Goal: Book appointment/travel/reservation

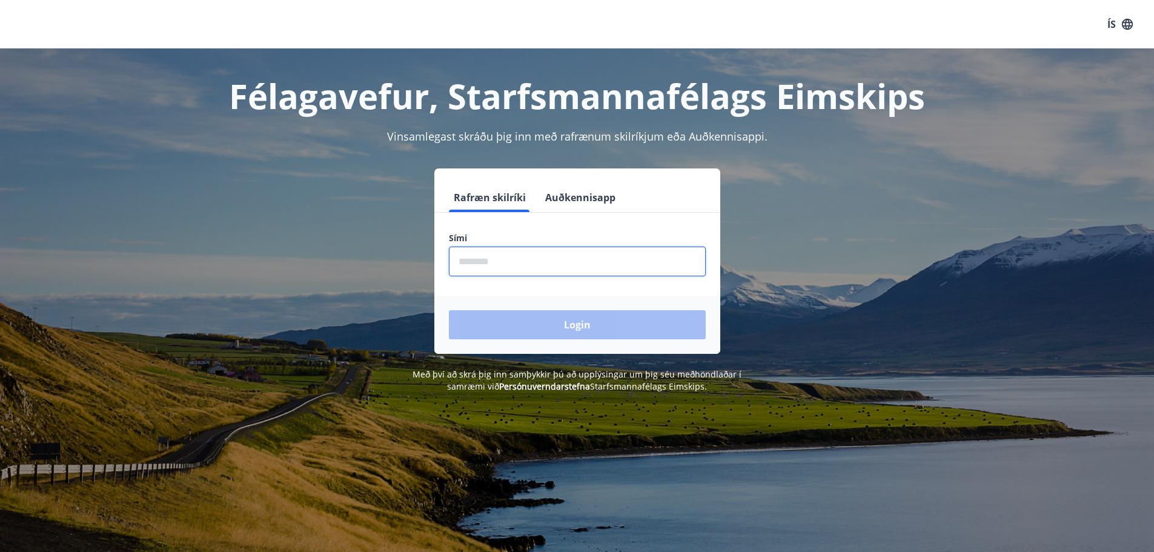
click at [499, 252] on input "phone" at bounding box center [577, 262] width 257 height 30
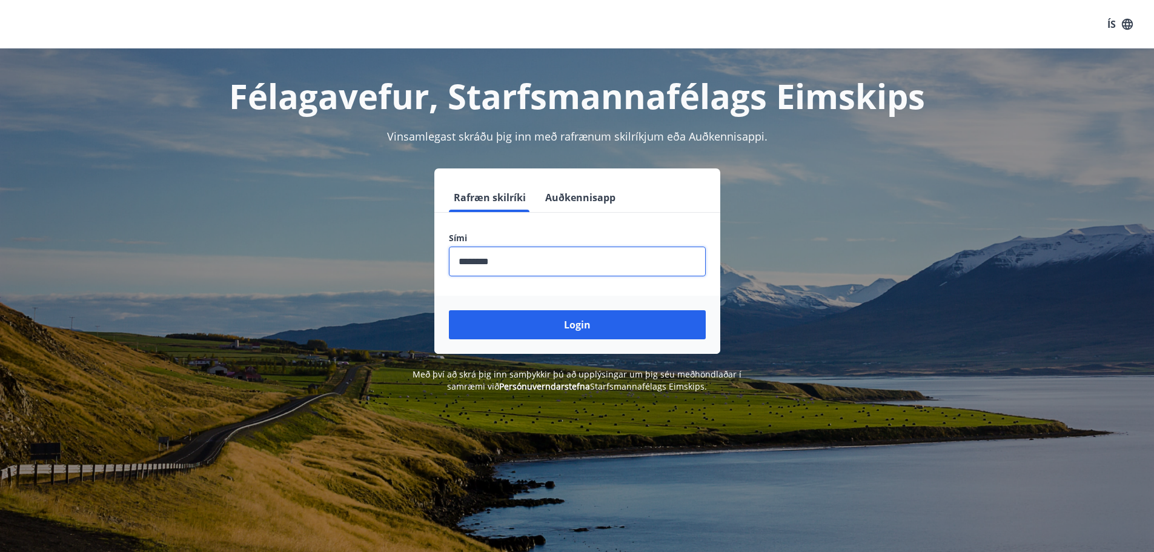
type input "********"
click at [449, 310] on button "Login" at bounding box center [577, 324] width 257 height 29
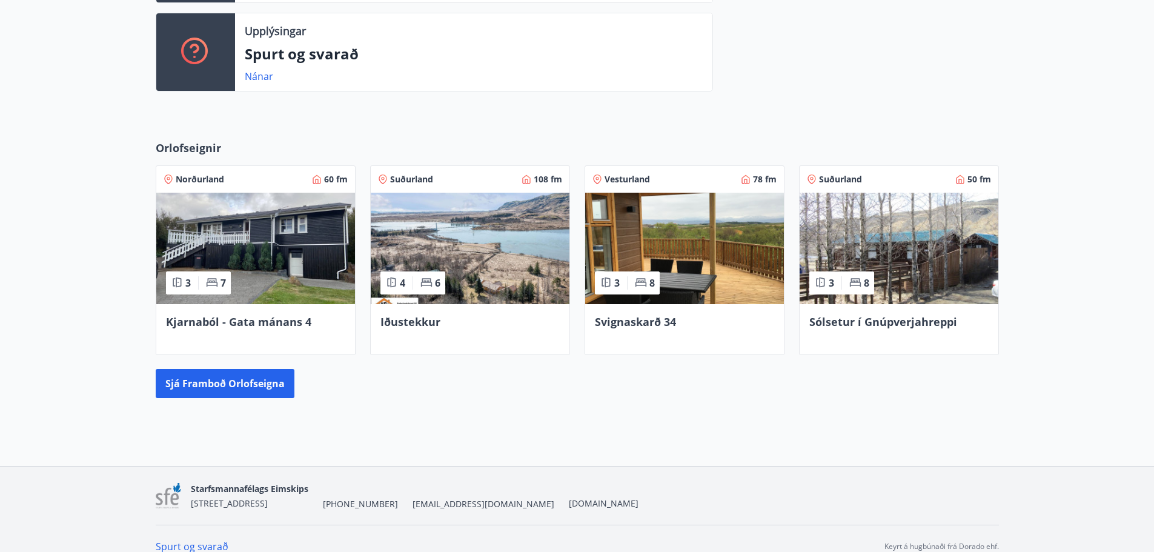
scroll to position [424, 0]
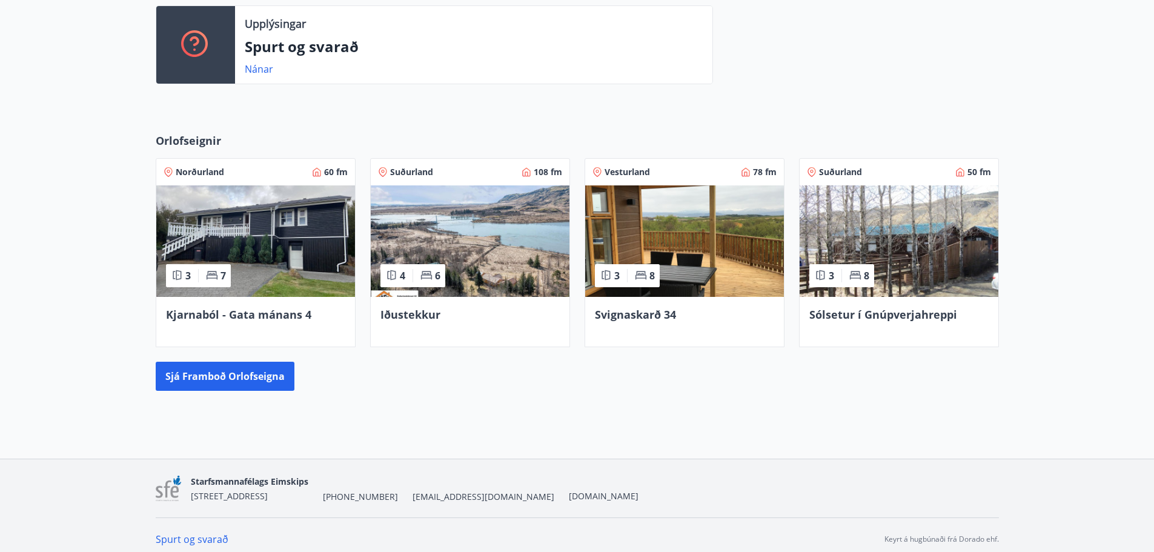
click at [930, 308] on span "Sólsetur í Gnúpverjahreppi" at bounding box center [883, 314] width 148 height 15
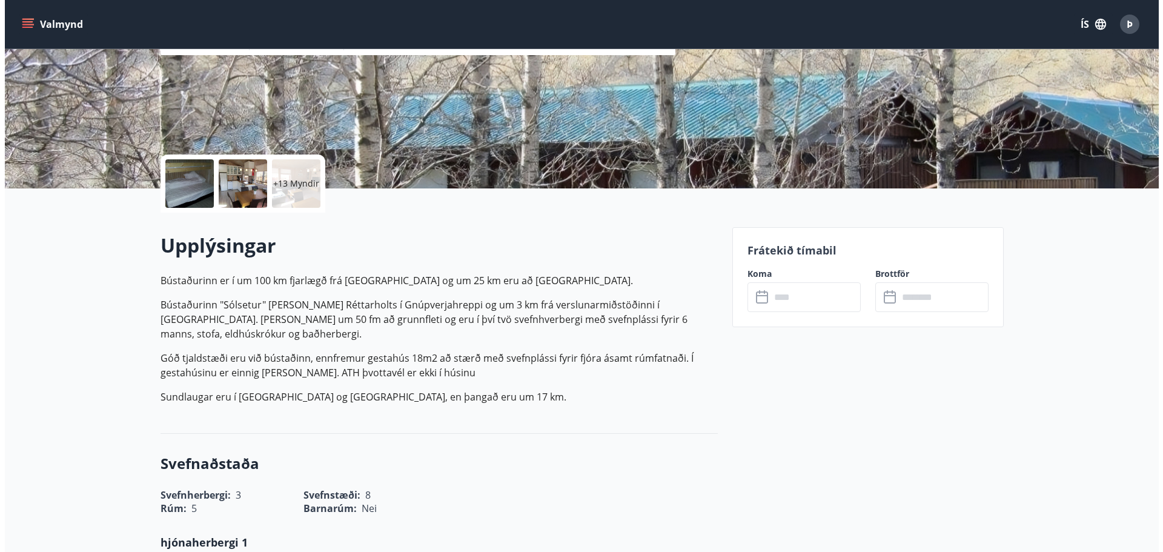
scroll to position [182, 0]
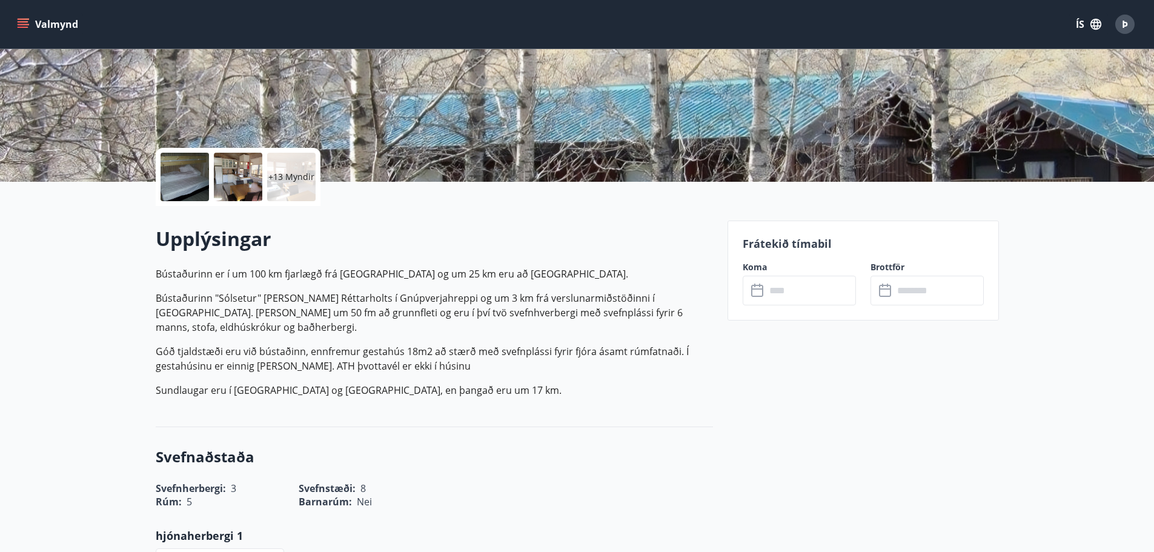
click at [786, 297] on input "text" at bounding box center [811, 291] width 90 height 30
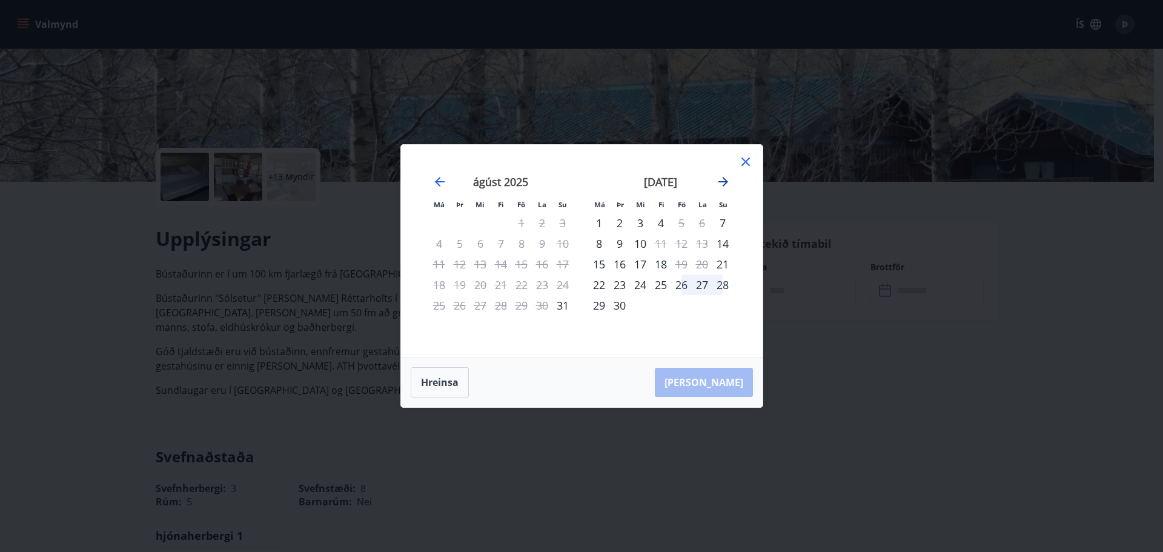
click at [723, 182] on icon "Move forward to switch to the next month." at bounding box center [724, 182] width 10 height 10
click at [719, 181] on icon "Move forward to switch to the next month." at bounding box center [723, 181] width 15 height 15
click at [440, 184] on icon "Move backward to switch to the previous month." at bounding box center [440, 181] width 15 height 15
click at [682, 245] on div "7" at bounding box center [681, 243] width 21 height 21
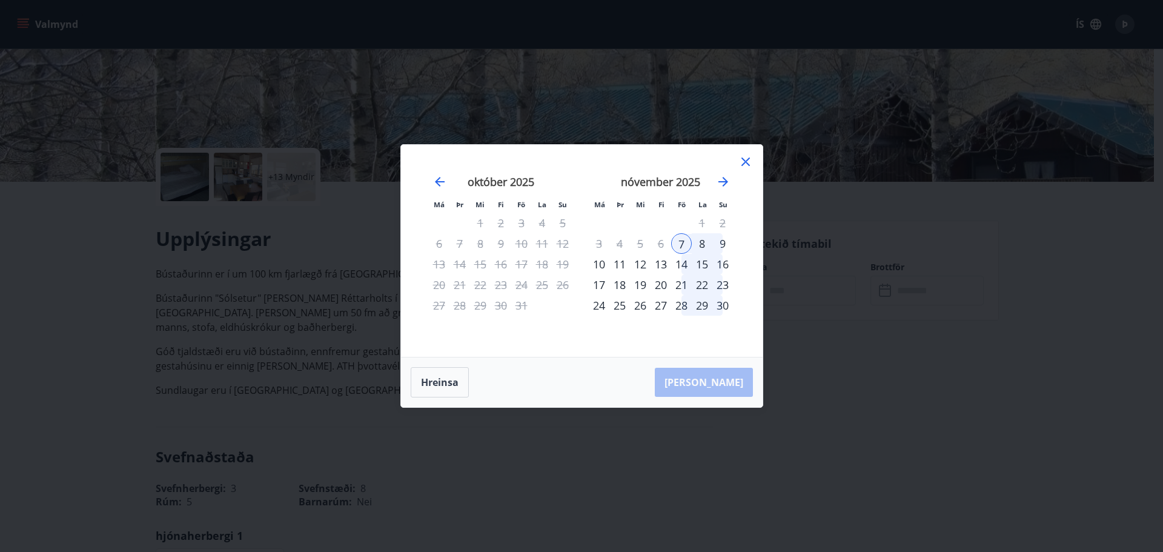
click at [728, 245] on div "9" at bounding box center [722, 243] width 21 height 21
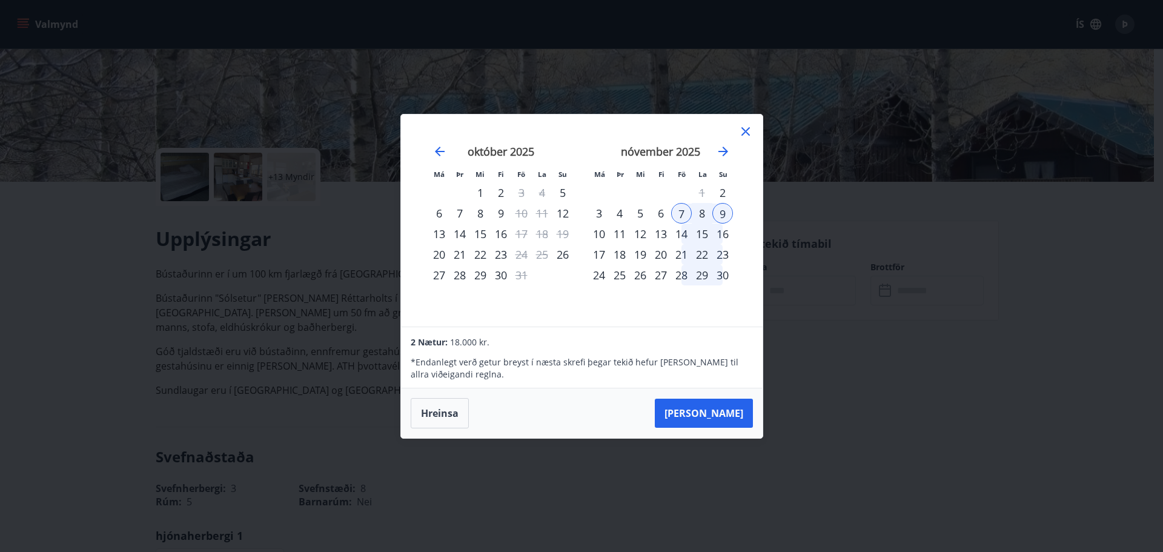
click at [742, 130] on icon at bounding box center [745, 131] width 15 height 15
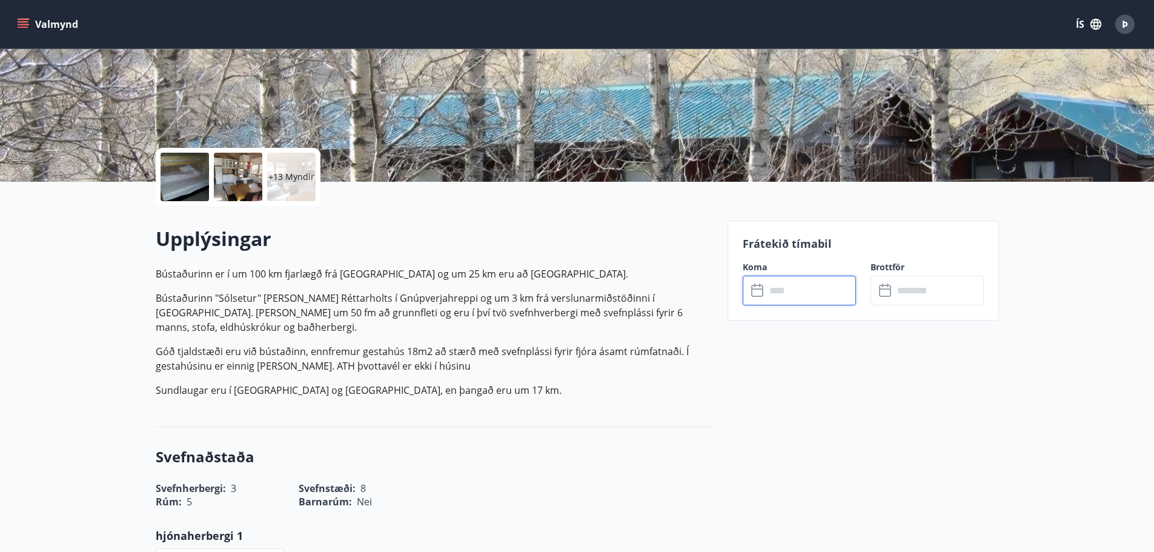
click at [285, 179] on p "+13 Myndir" at bounding box center [291, 177] width 46 height 12
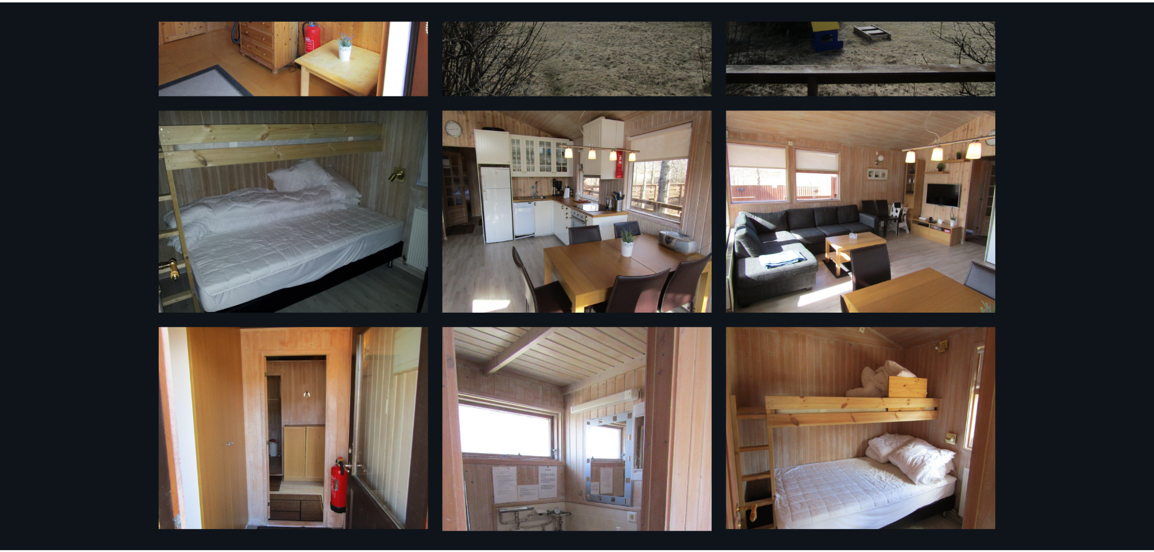
scroll to position [0, 0]
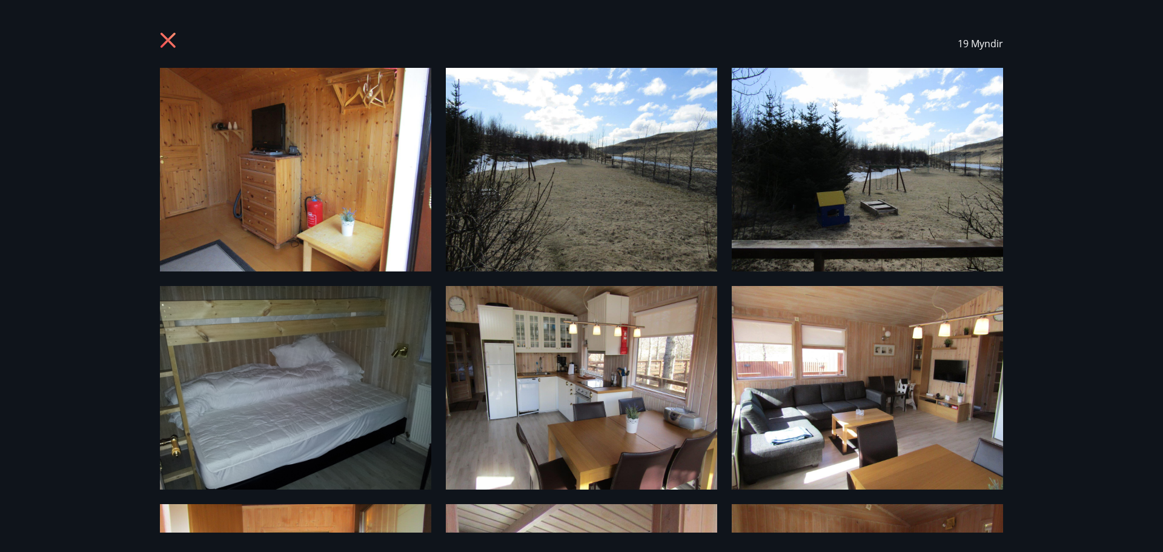
click at [162, 35] on icon at bounding box center [168, 40] width 15 height 15
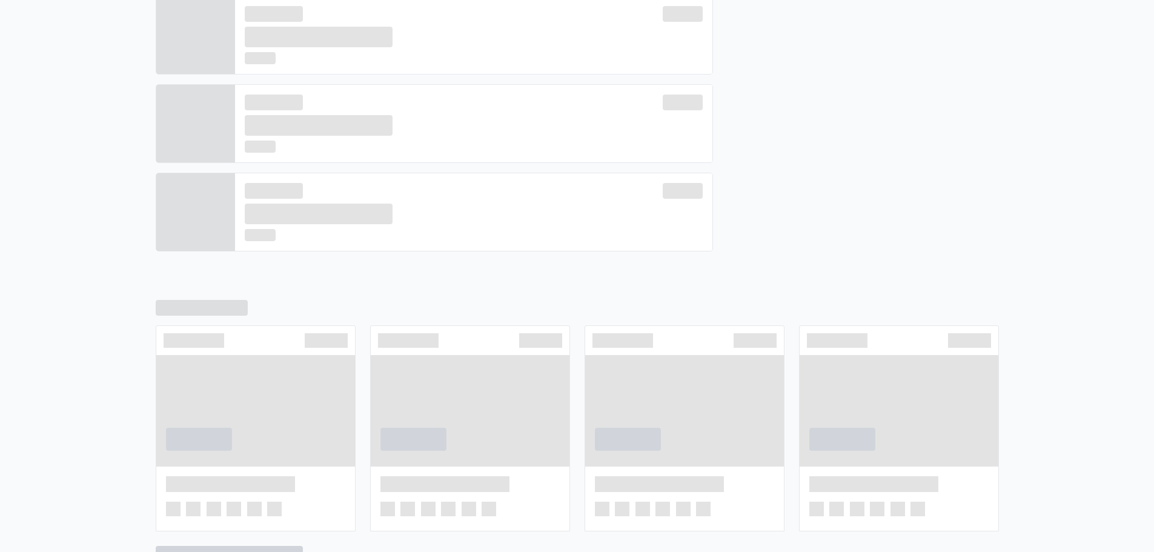
scroll to position [433, 0]
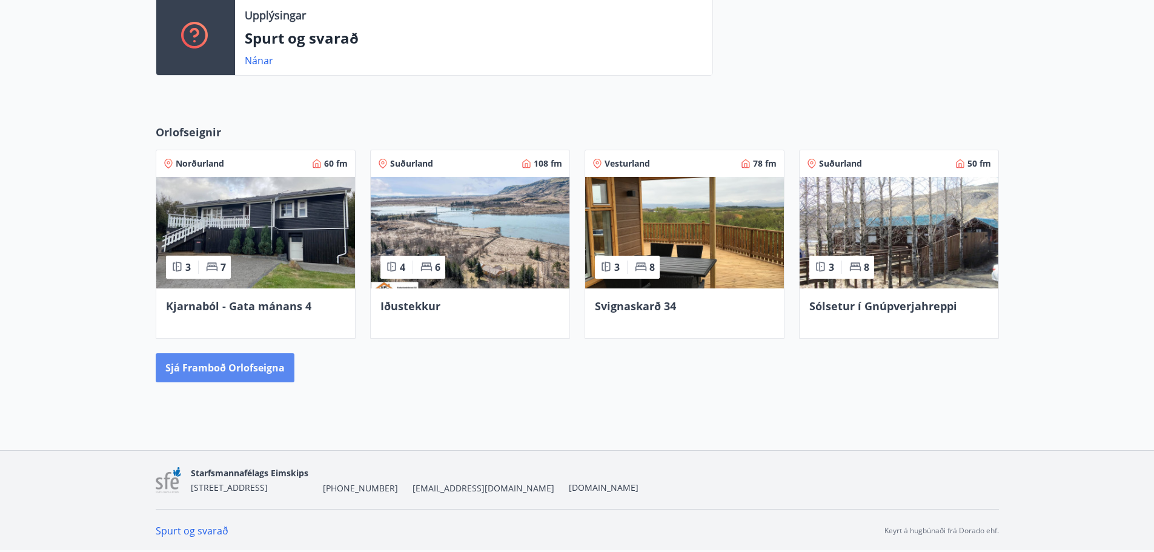
click at [213, 356] on button "Sjá framboð orlofseigna" at bounding box center [225, 367] width 139 height 29
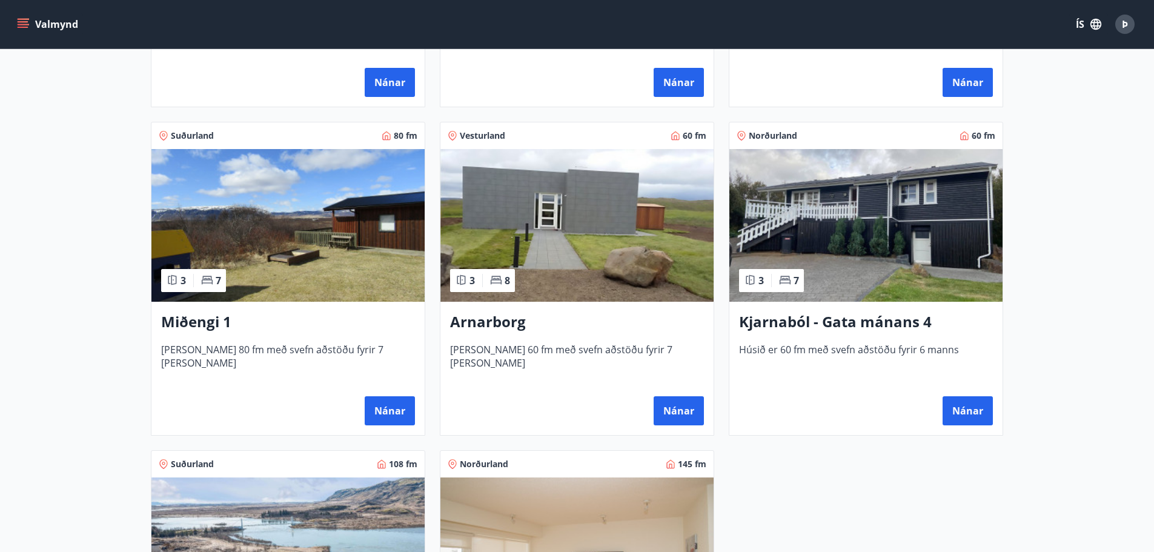
scroll to position [182, 0]
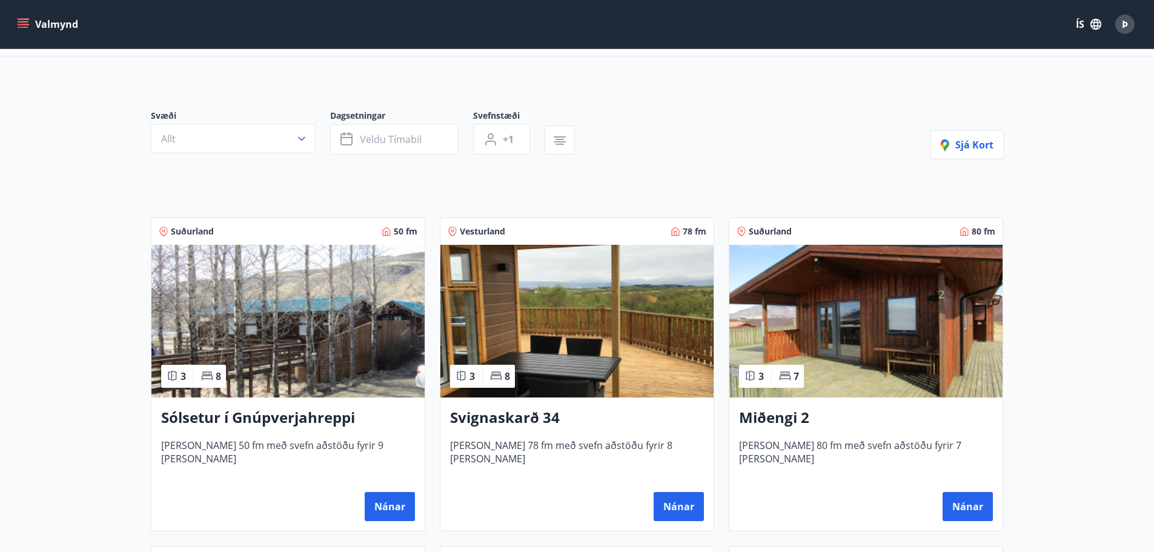
click at [339, 334] on img at bounding box center [287, 321] width 273 height 153
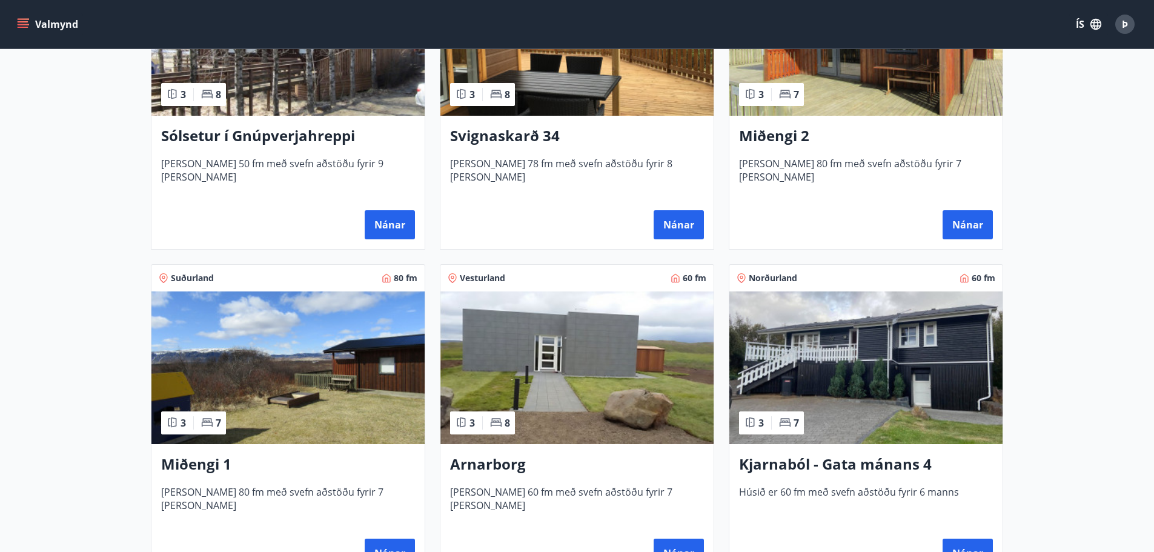
scroll to position [363, 0]
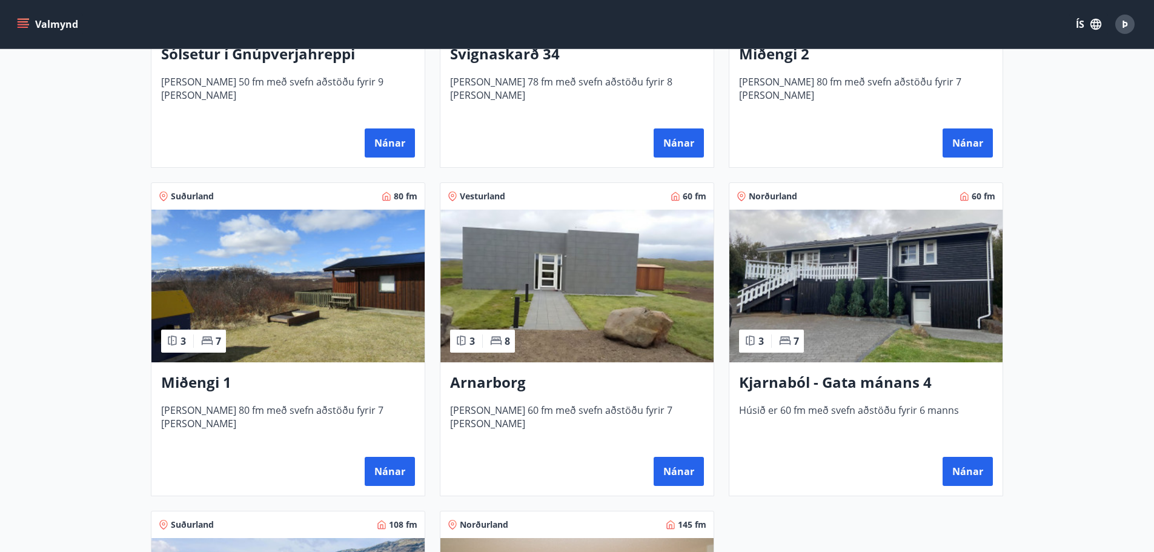
click at [651, 274] on img at bounding box center [576, 286] width 273 height 153
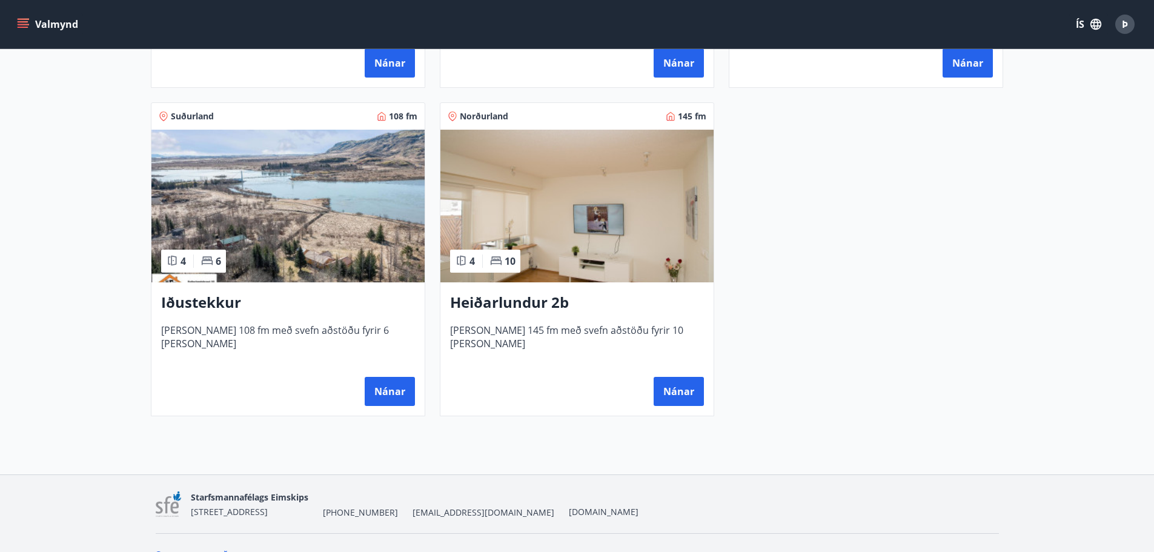
scroll to position [848, 0]
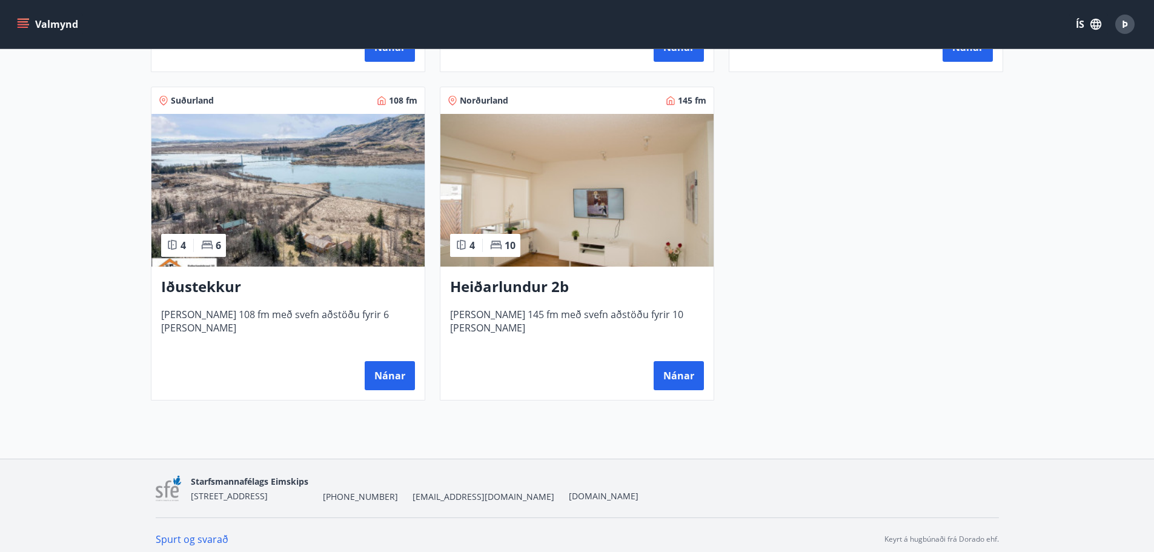
click at [617, 298] on div "Heiðarlundur 2b Húsið er 145 fm með svefn aðstöðu fyrir 10 manns Nánar" at bounding box center [576, 333] width 273 height 133
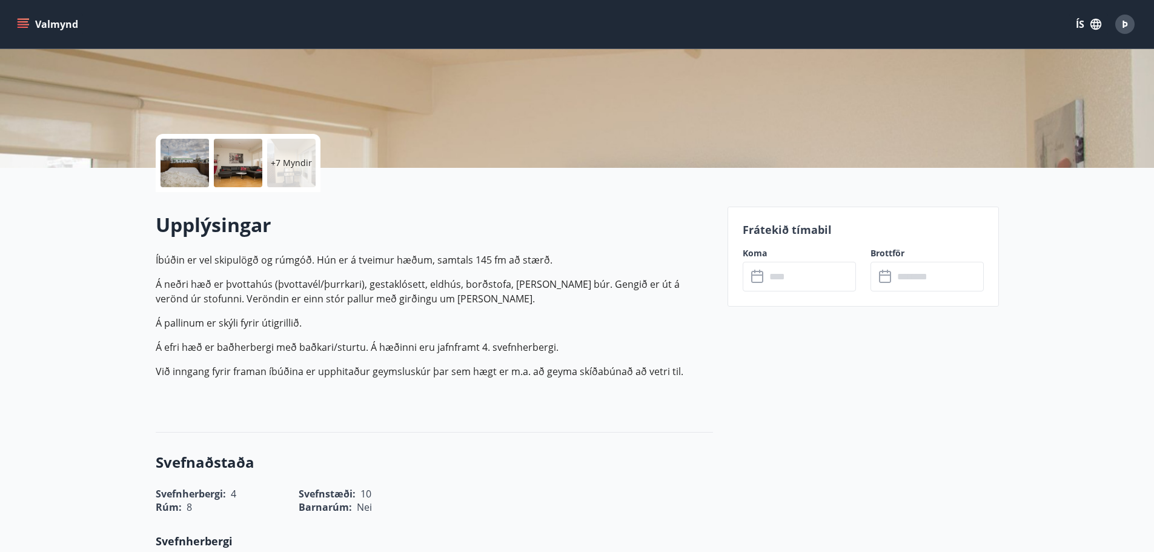
scroll to position [242, 0]
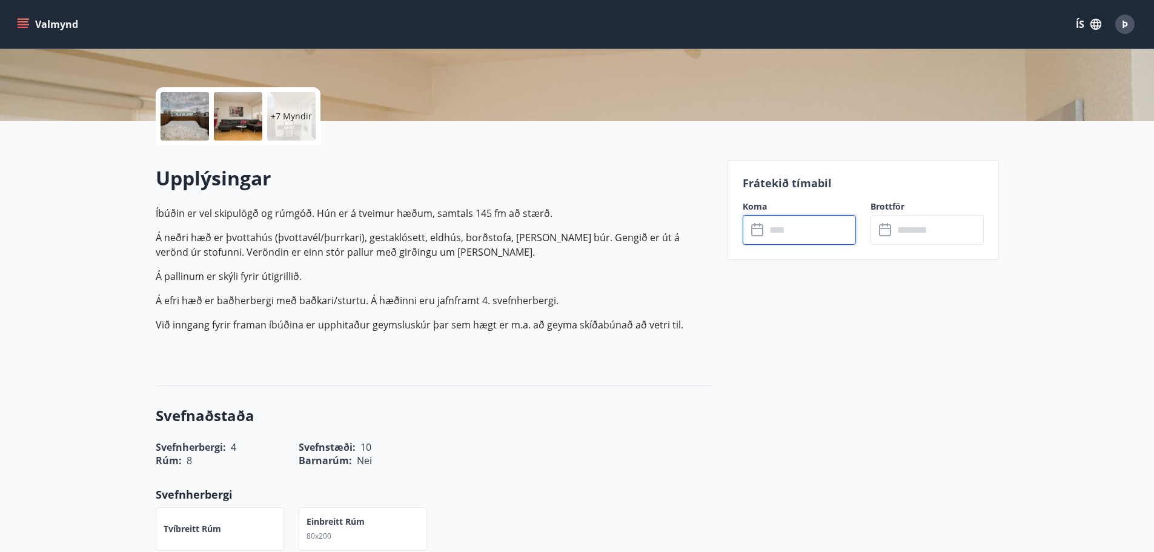
click at [794, 230] on input "text" at bounding box center [811, 230] width 90 height 30
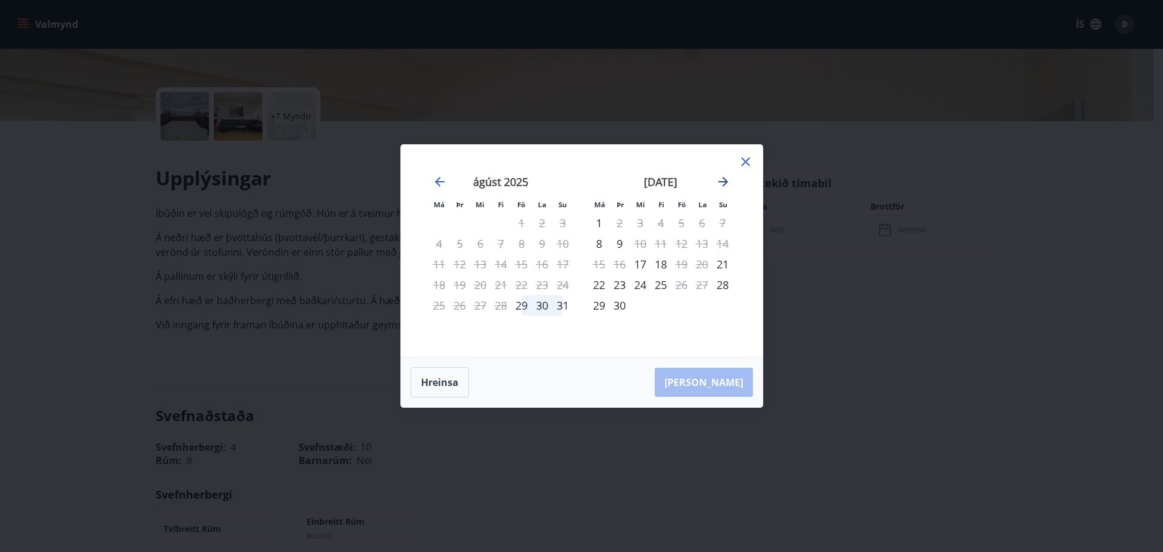
click at [722, 181] on icon "Move forward to switch to the next month." at bounding box center [724, 182] width 10 height 10
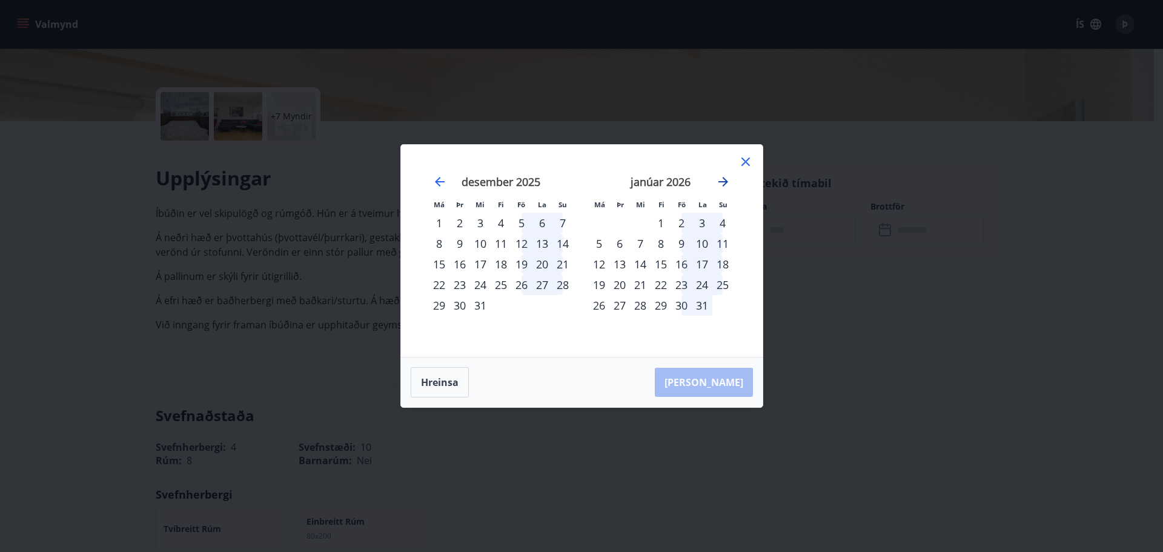
click at [722, 181] on icon "Move forward to switch to the next month." at bounding box center [724, 182] width 10 height 10
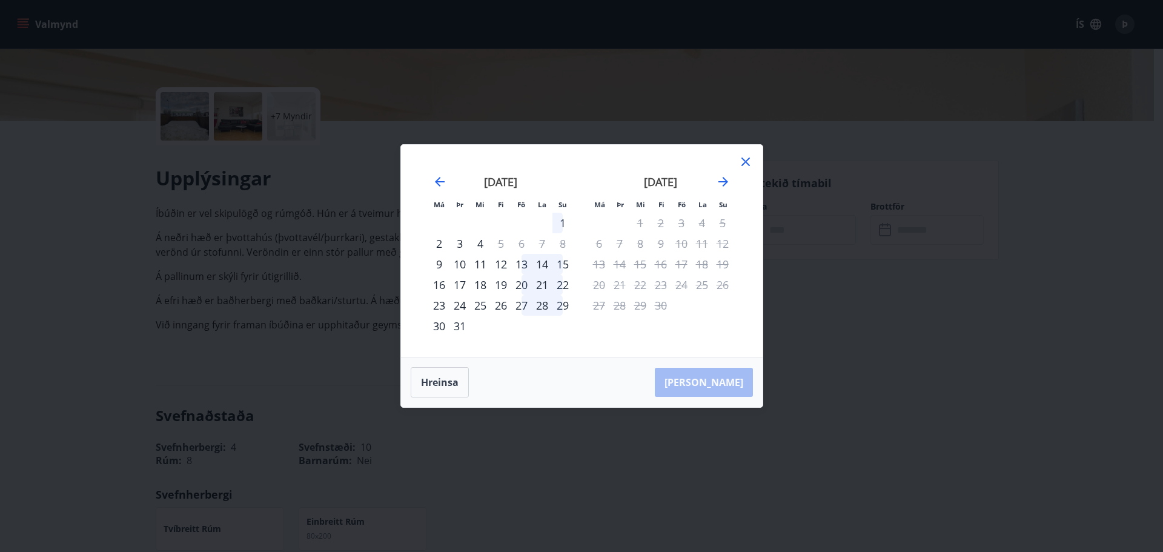
click at [748, 158] on icon at bounding box center [745, 161] width 15 height 15
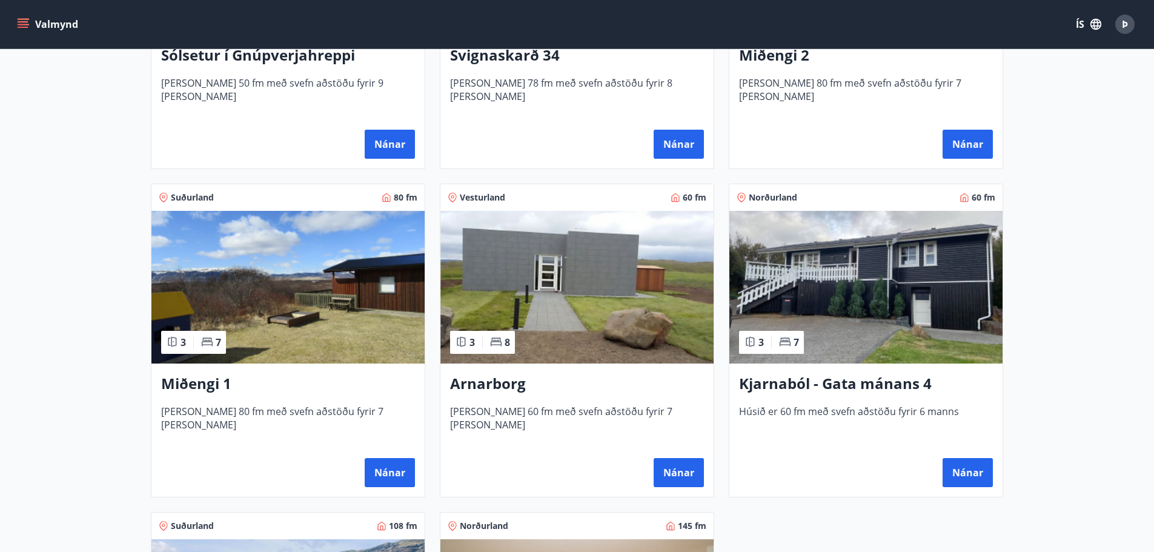
scroll to position [424, 0]
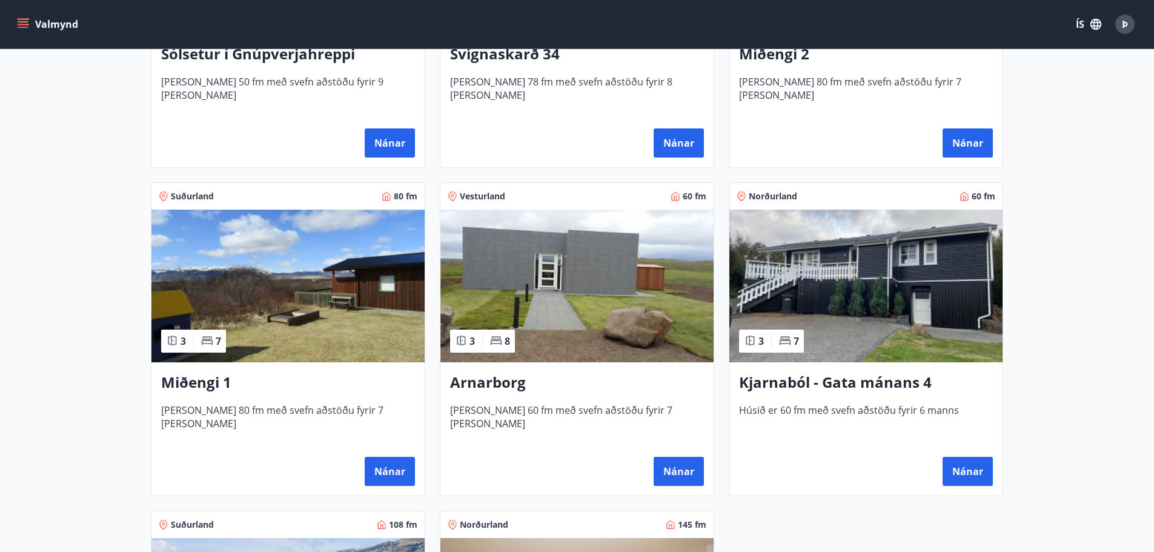
click at [386, 324] on img at bounding box center [287, 286] width 273 height 153
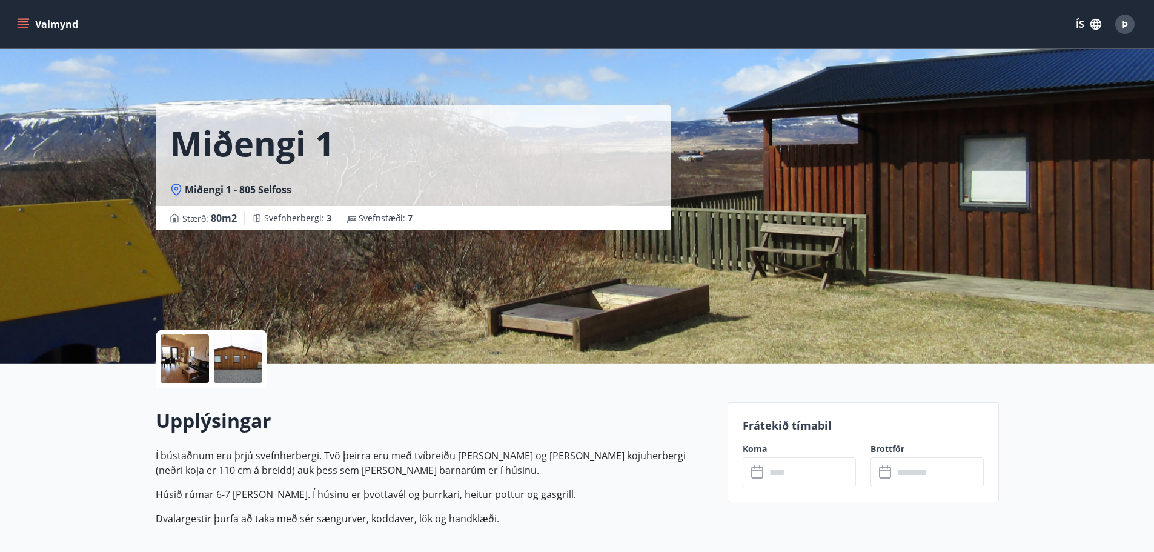
scroll to position [182, 0]
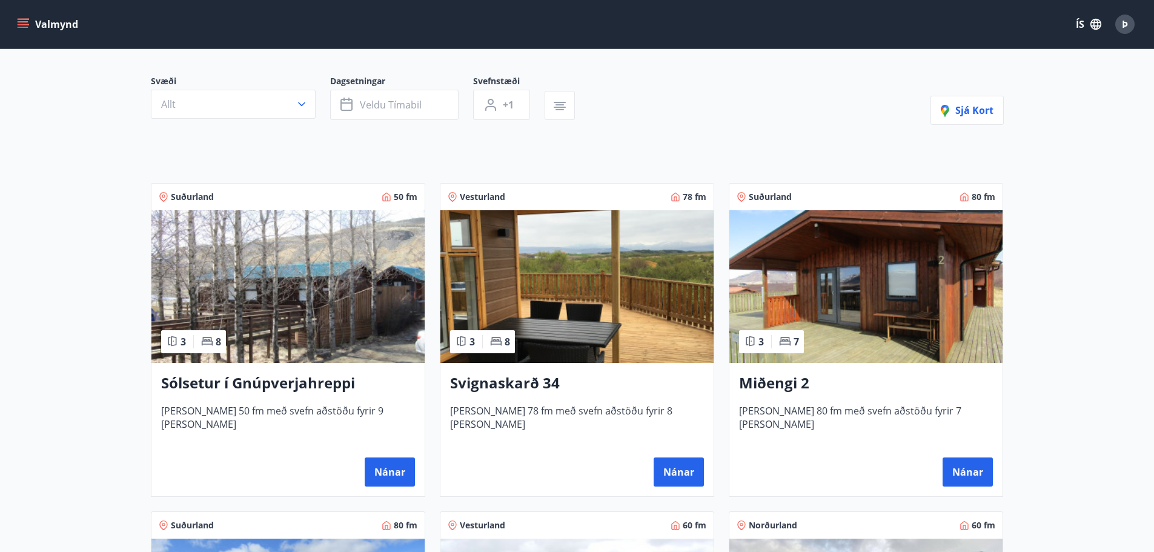
scroll to position [242, 0]
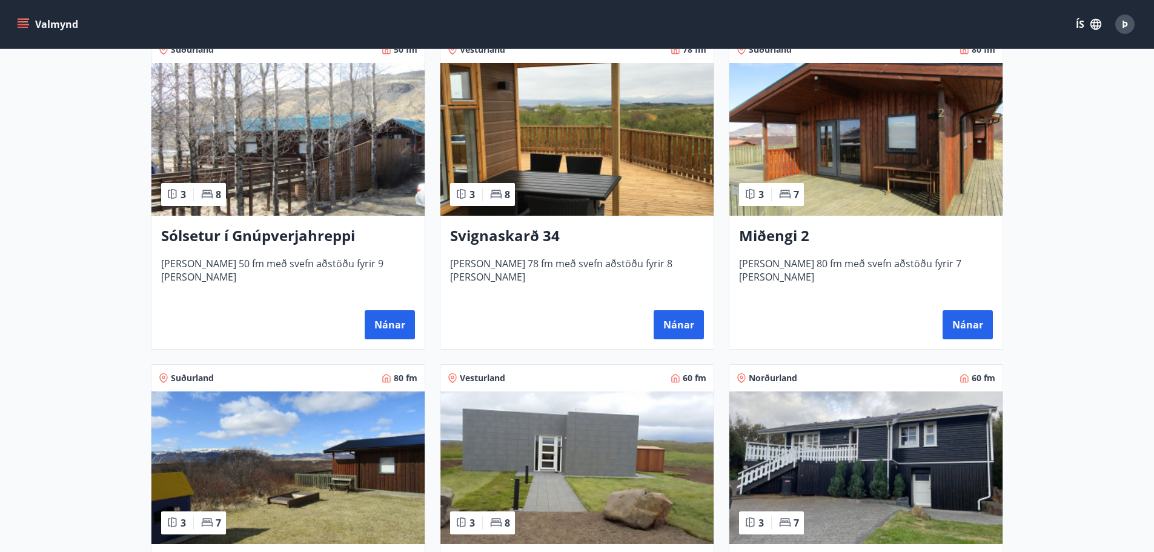
click at [606, 181] on img at bounding box center [576, 139] width 273 height 153
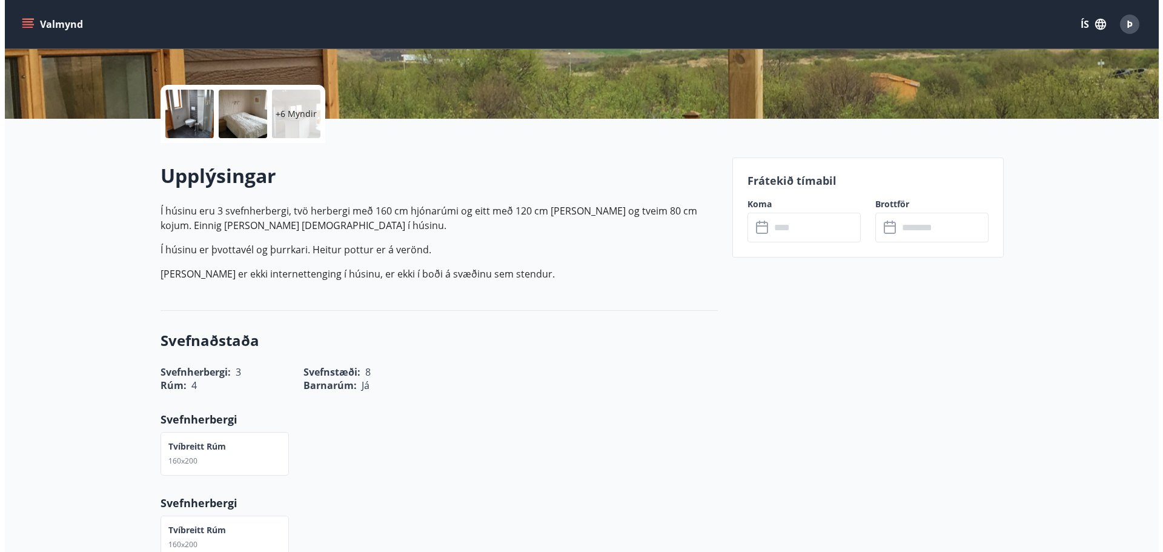
scroll to position [121, 0]
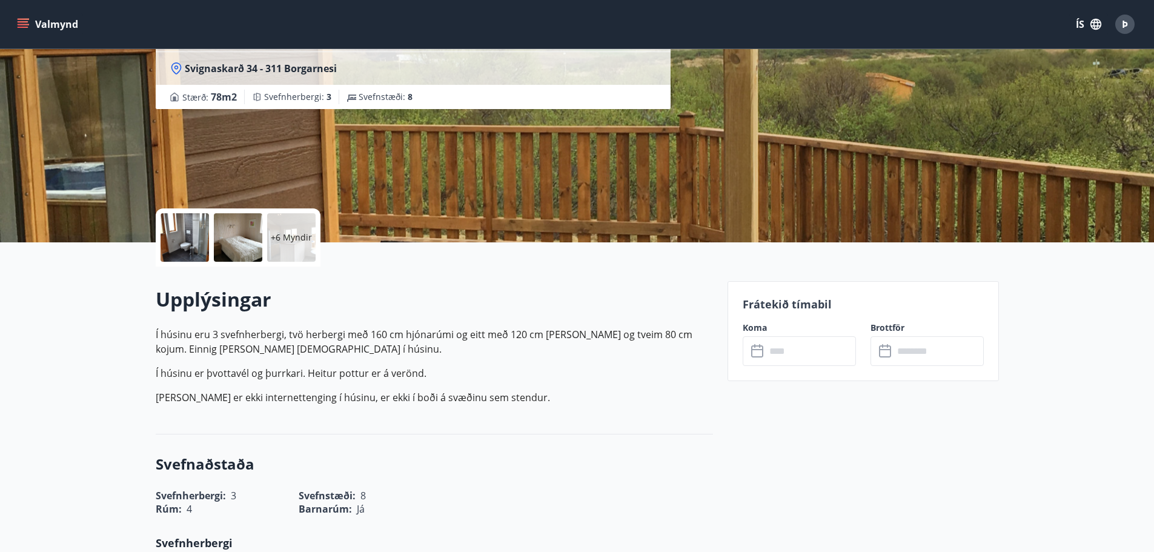
click at [300, 247] on div "+6 Myndir" at bounding box center [291, 237] width 48 height 48
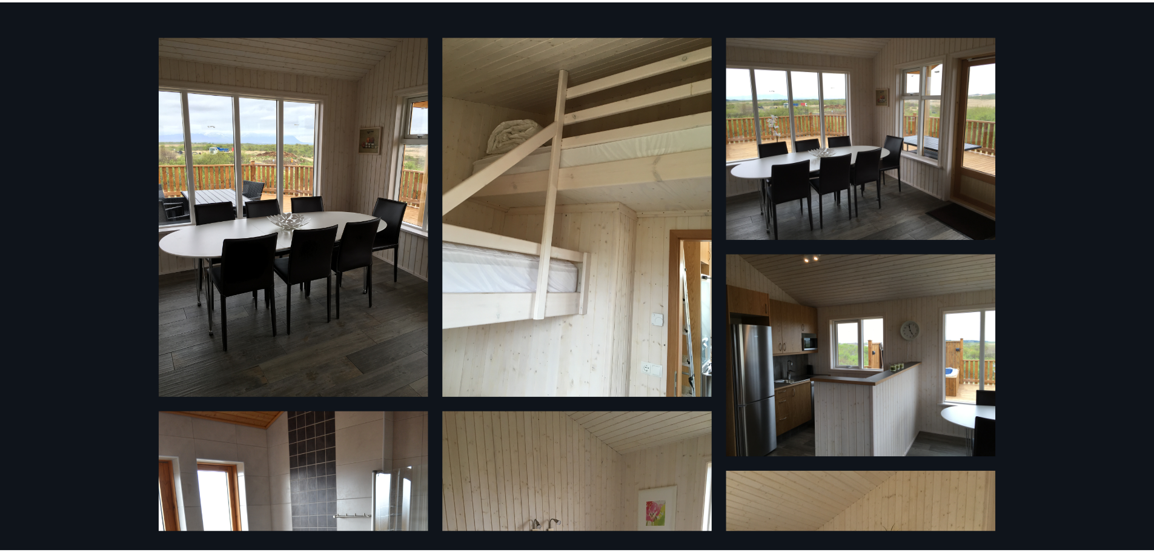
scroll to position [0, 0]
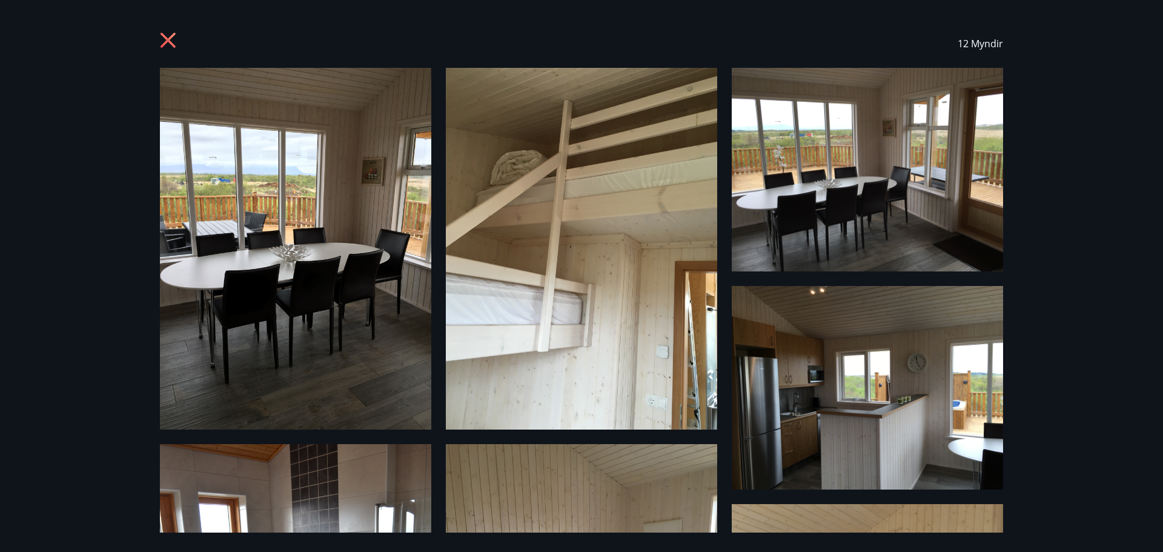
click at [167, 33] on icon at bounding box center [169, 41] width 19 height 19
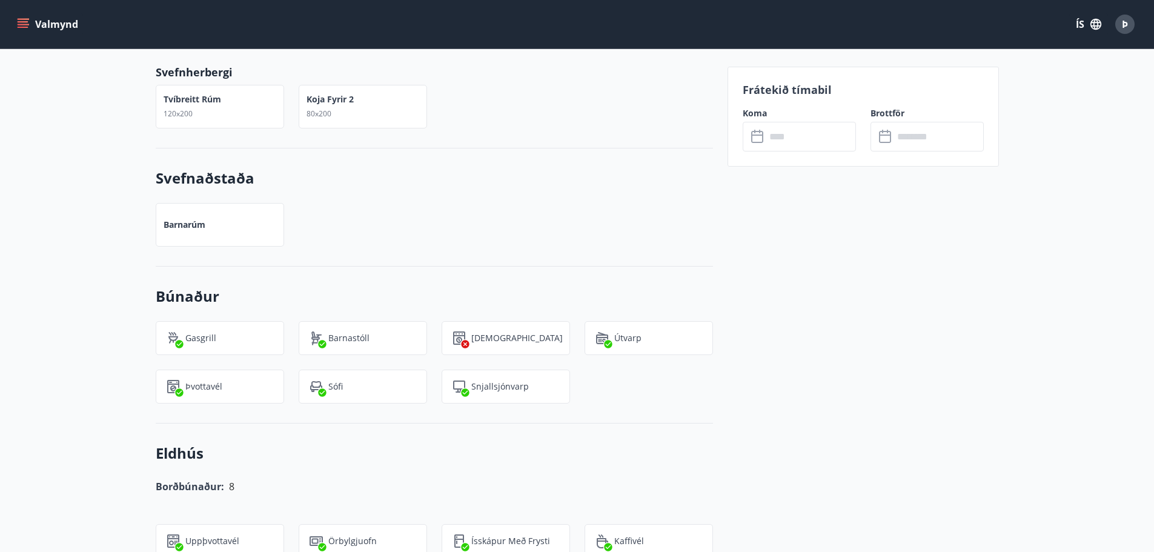
scroll to position [666, 0]
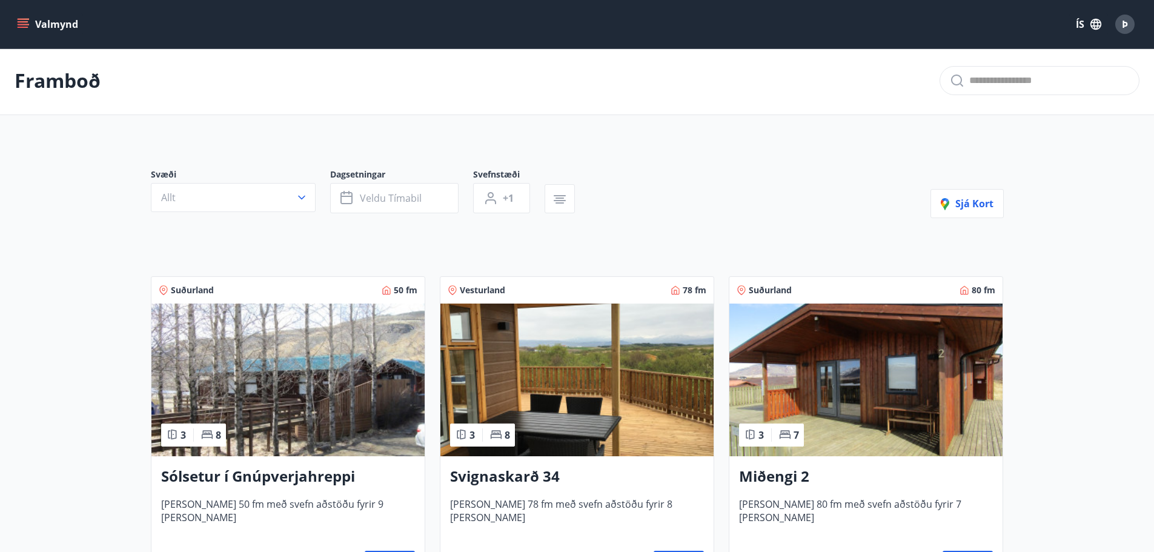
scroll to position [62, 0]
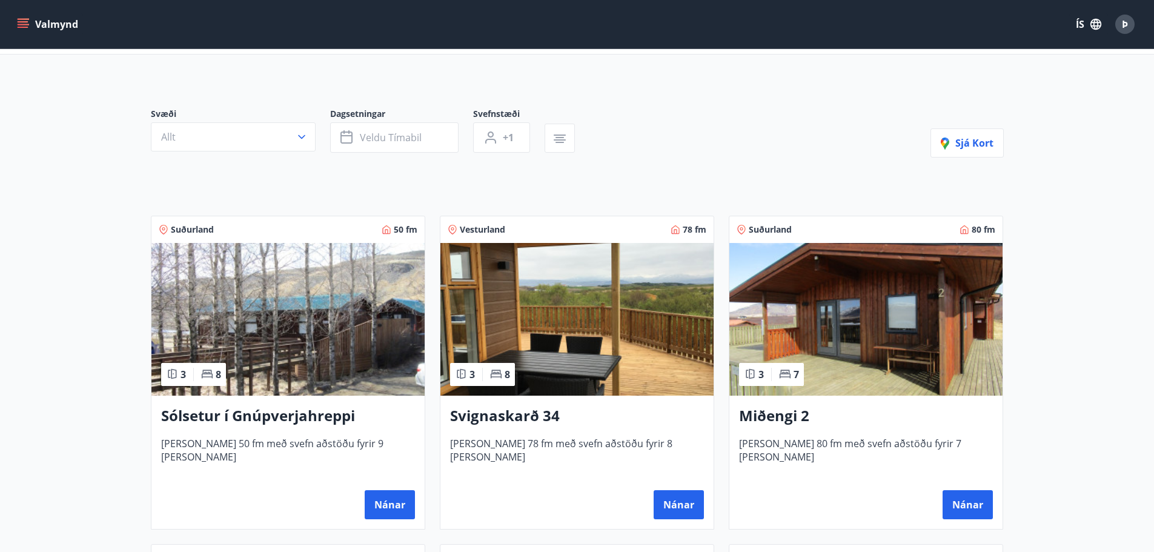
click at [282, 323] on img at bounding box center [287, 319] width 273 height 153
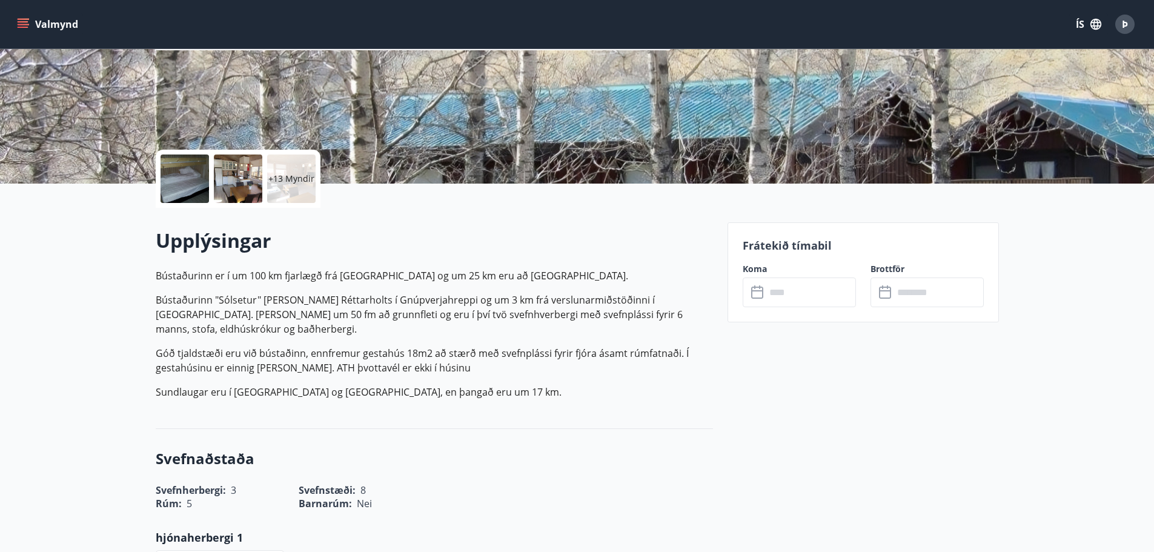
scroll to position [242, 0]
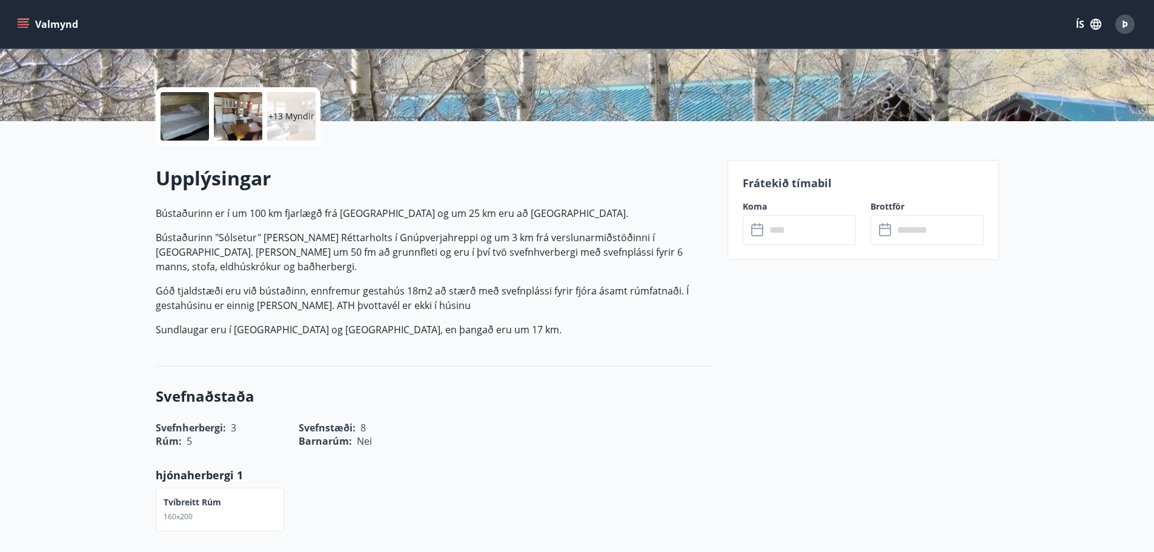
drag, startPoint x: 97, startPoint y: 317, endPoint x: 122, endPoint y: 294, distance: 34.7
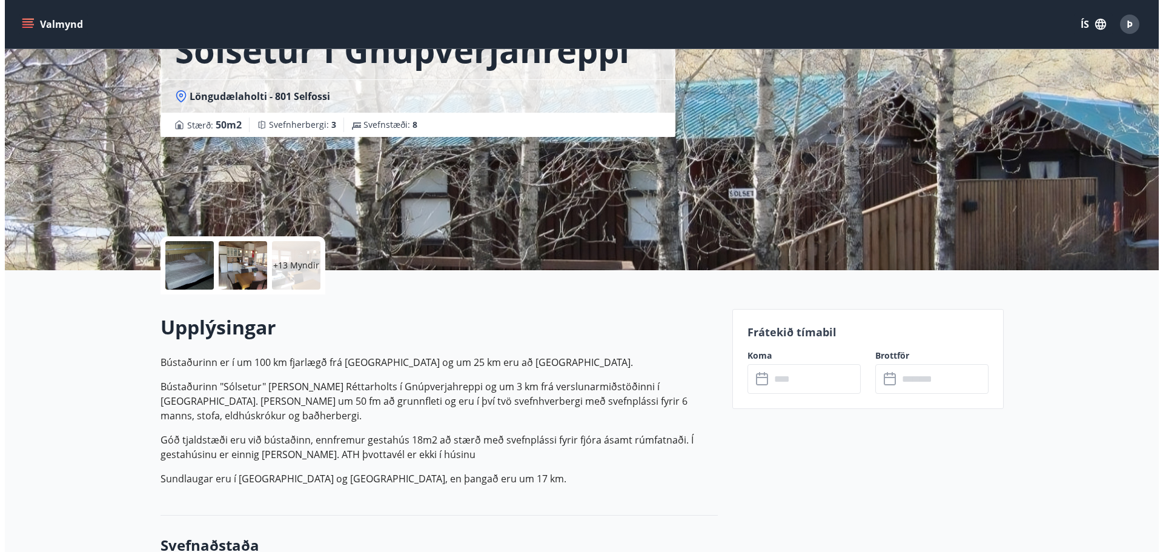
scroll to position [0, 0]
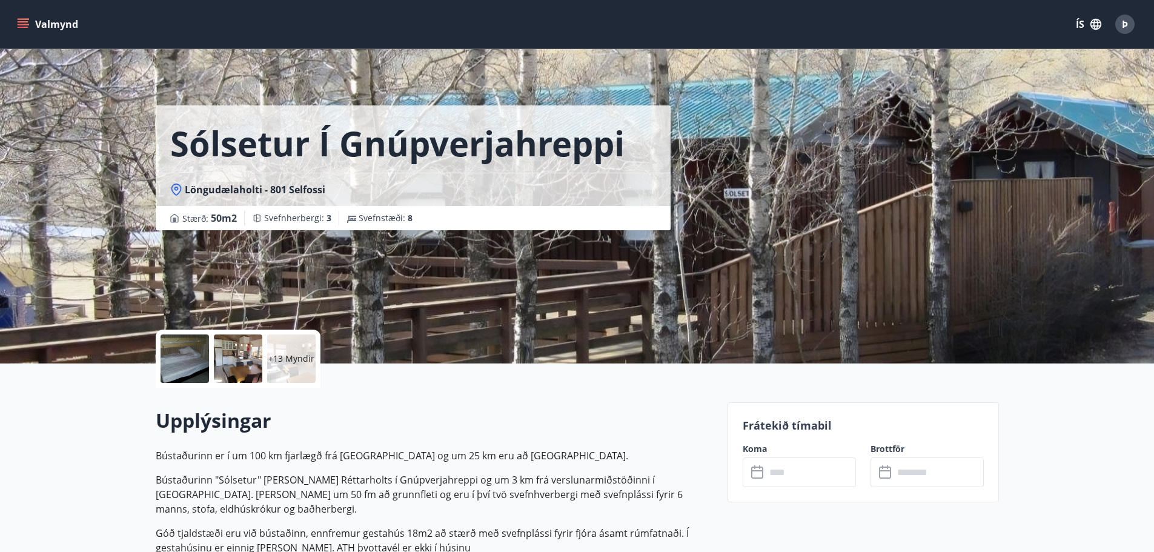
click at [288, 357] on p "+13 Myndir" at bounding box center [291, 359] width 46 height 12
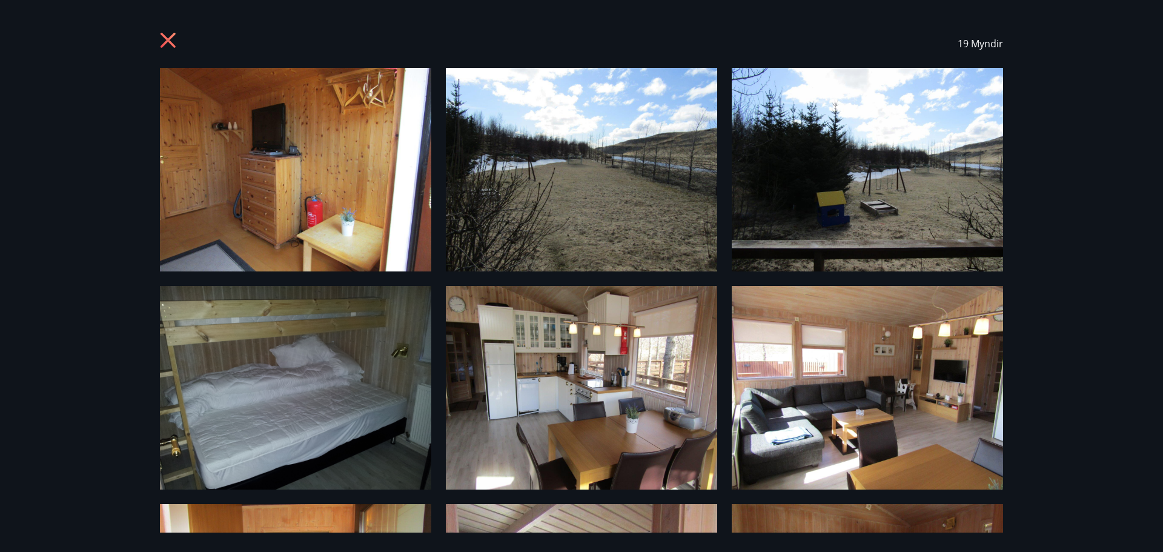
click at [167, 39] on icon at bounding box center [168, 40] width 15 height 15
